Goal: Information Seeking & Learning: Find specific page/section

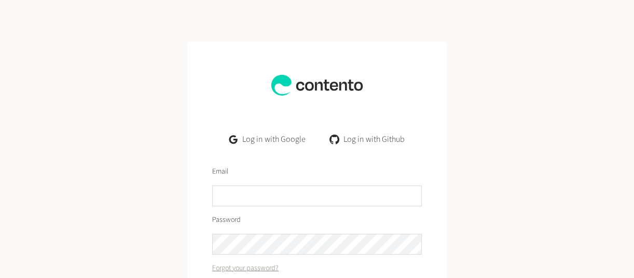
click at [279, 138] on link "Log in with Google" at bounding box center [267, 139] width 93 height 21
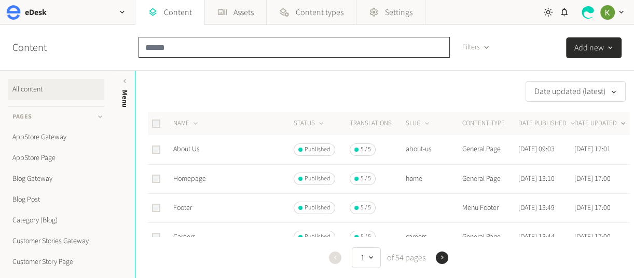
click at [194, 50] on input "text" at bounding box center [294, 47] width 311 height 21
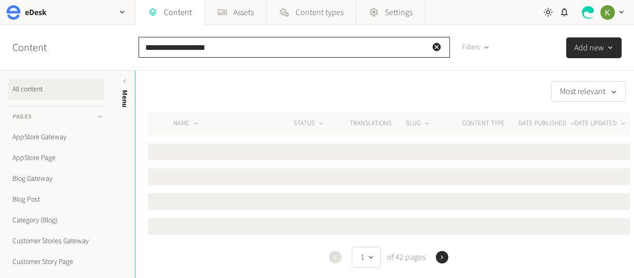
type input "**********"
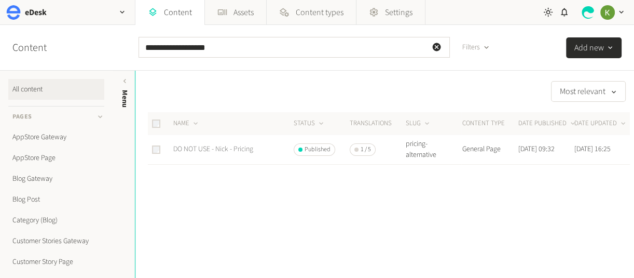
click at [203, 150] on link "DO NOT USE - Nick - Pricing" at bounding box center [213, 149] width 80 height 10
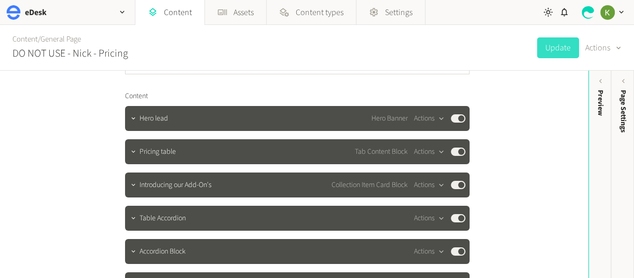
scroll to position [106, 0]
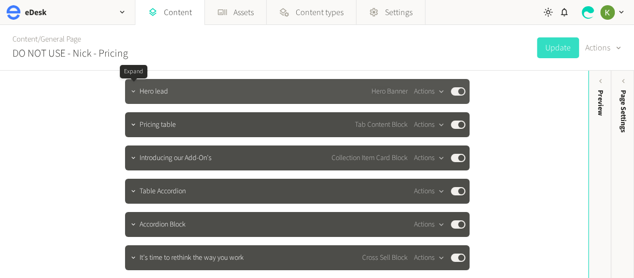
click at [133, 92] on icon "button" at bounding box center [133, 91] width 7 height 7
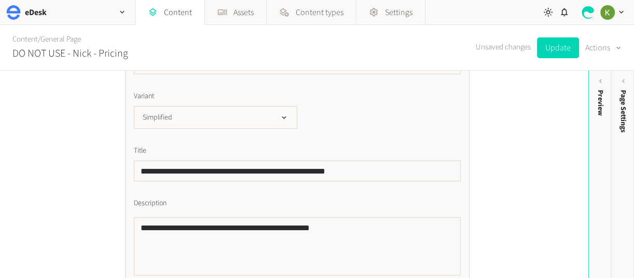
scroll to position [88, 0]
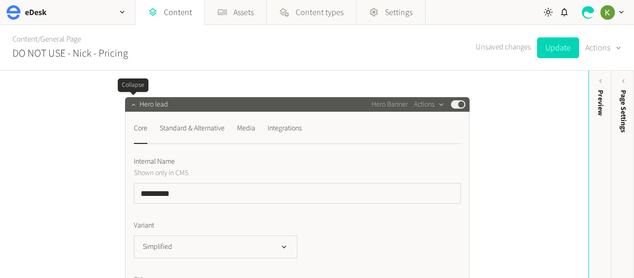
click at [132, 106] on icon "button" at bounding box center [133, 104] width 7 height 7
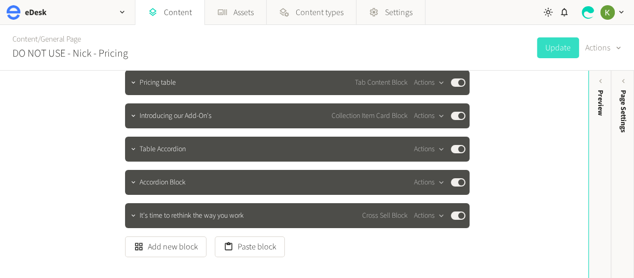
scroll to position [146, 0]
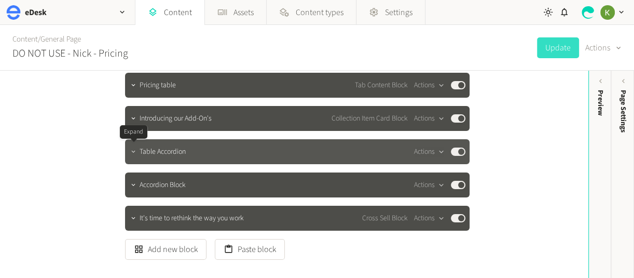
click at [131, 150] on icon "button" at bounding box center [133, 151] width 4 height 2
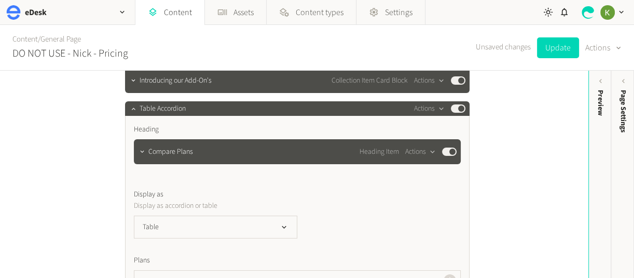
scroll to position [192, 0]
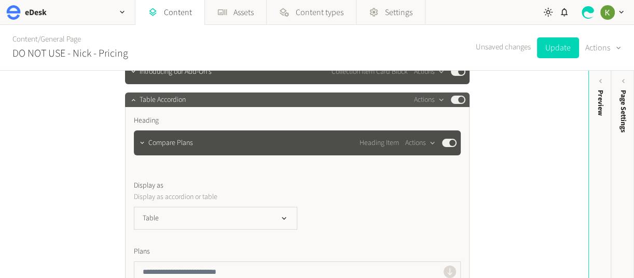
click at [159, 97] on span "Table Accordion" at bounding box center [163, 99] width 46 height 11
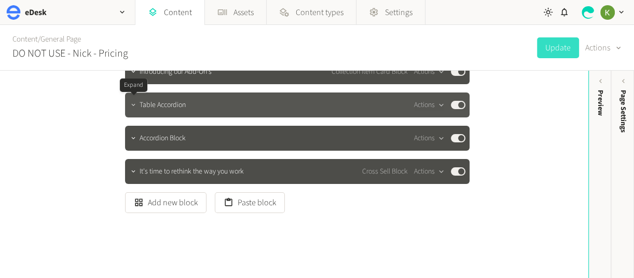
click at [127, 105] on button "button" at bounding box center [133, 104] width 12 height 12
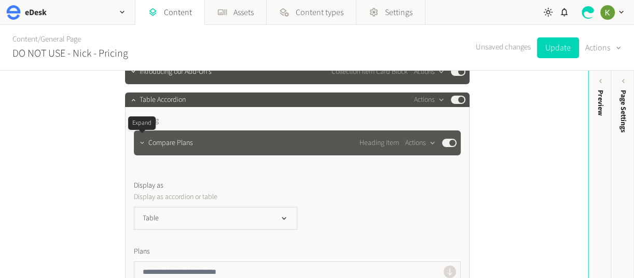
click at [140, 141] on icon "button" at bounding box center [142, 142] width 7 height 7
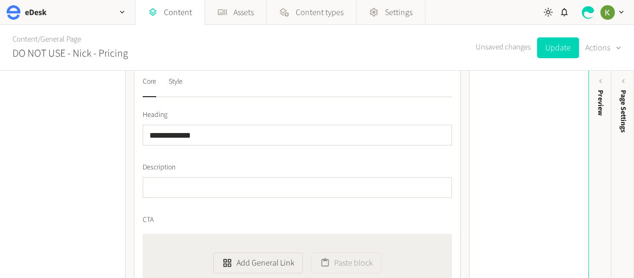
scroll to position [202, 0]
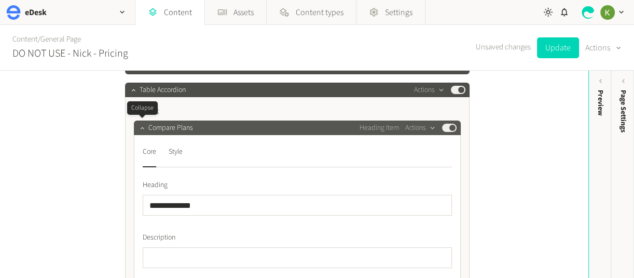
click at [141, 127] on icon "button" at bounding box center [142, 128] width 4 height 2
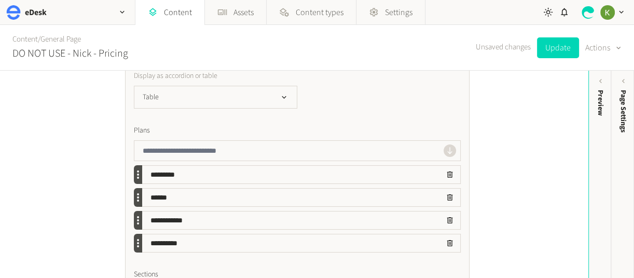
scroll to position [301, 0]
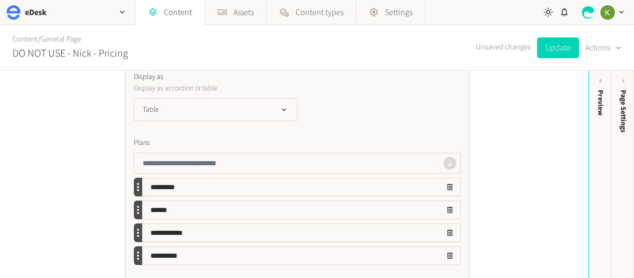
click at [142, 144] on span "Plans" at bounding box center [142, 142] width 16 height 11
drag, startPoint x: 142, startPoint y: 144, endPoint x: 165, endPoint y: 140, distance: 23.2
click at [142, 144] on span "Plans" at bounding box center [142, 142] width 16 height 11
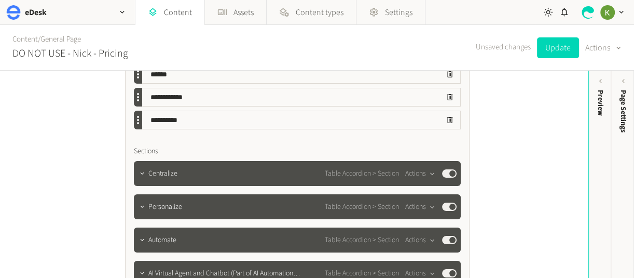
scroll to position [473, 0]
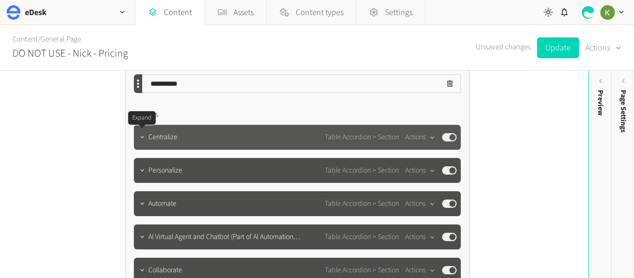
click at [143, 140] on icon "button" at bounding box center [142, 136] width 7 height 7
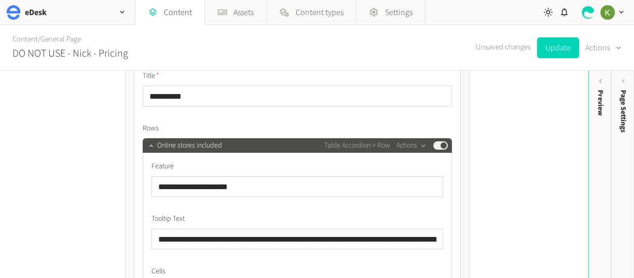
scroll to position [546, 0]
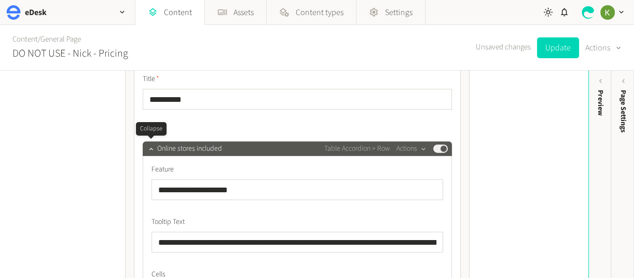
drag, startPoint x: 151, startPoint y: 150, endPoint x: 167, endPoint y: 147, distance: 16.0
click at [151, 150] on icon "button" at bounding box center [150, 148] width 7 height 7
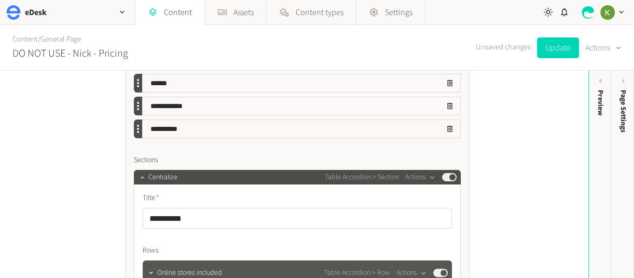
scroll to position [449, 0]
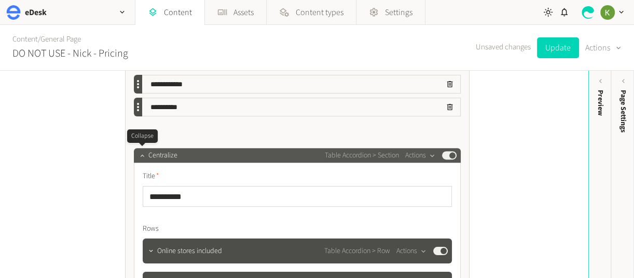
click at [141, 154] on icon "button" at bounding box center [142, 155] width 7 height 7
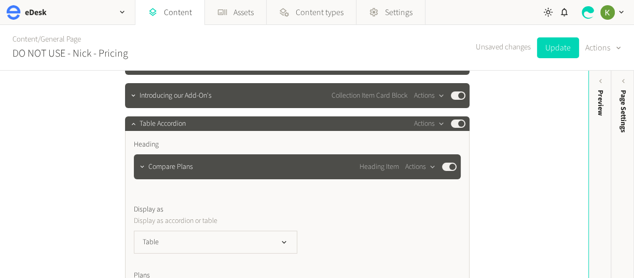
scroll to position [165, 0]
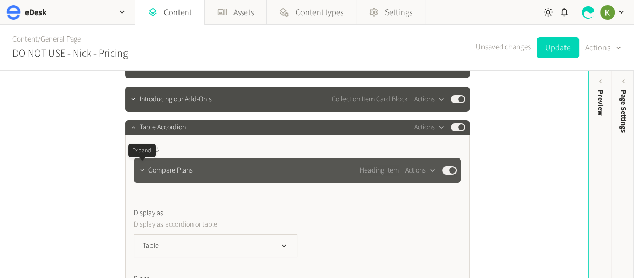
click at [143, 169] on icon "button" at bounding box center [142, 170] width 7 height 7
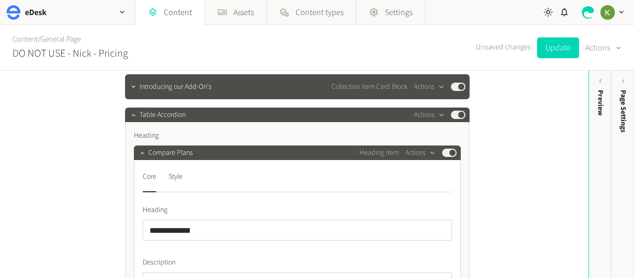
scroll to position [160, 0]
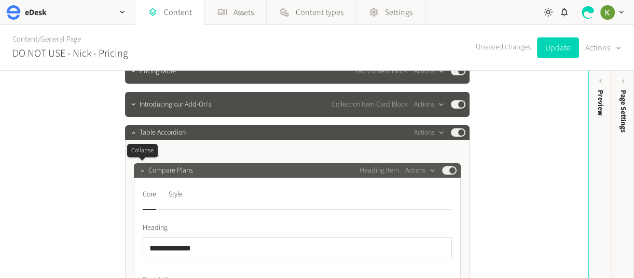
click at [137, 170] on button "button" at bounding box center [142, 169] width 12 height 12
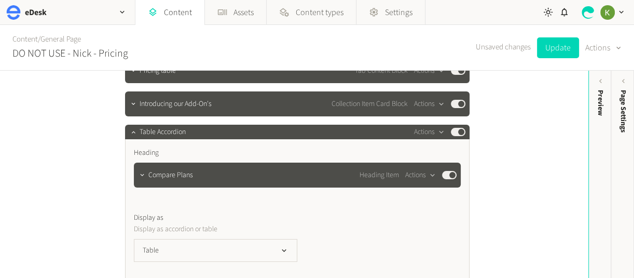
scroll to position [226, 0]
